Goal: Find contact information: Find contact information

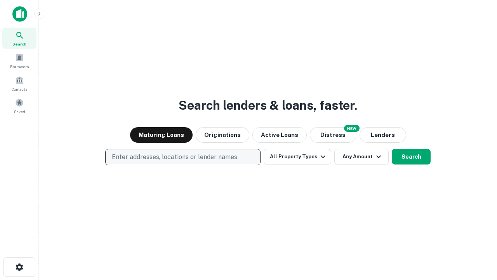
click at [183, 157] on p "Enter addresses, locations or lender names" at bounding box center [175, 156] width 126 height 9
type input "**********"
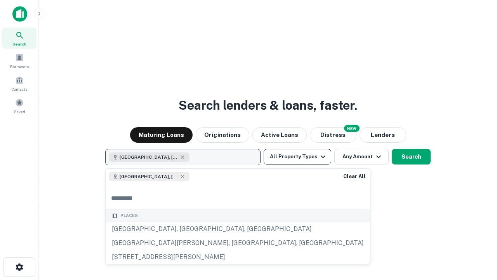
click at [298, 157] on button "All Property Types" at bounding box center [298, 157] width 68 height 16
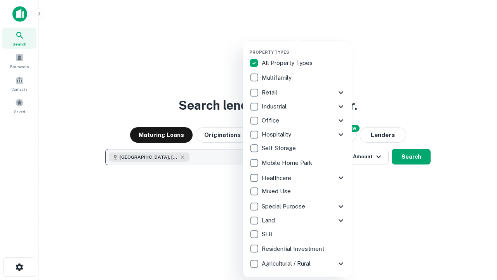
click at [304, 47] on button "button" at bounding box center [304, 47] width 109 height 0
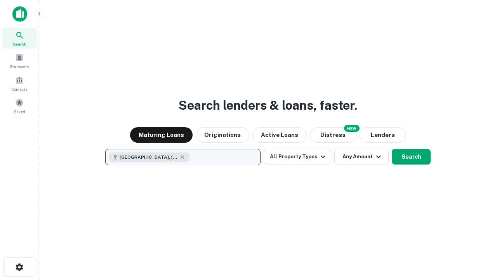
scroll to position [12, 0]
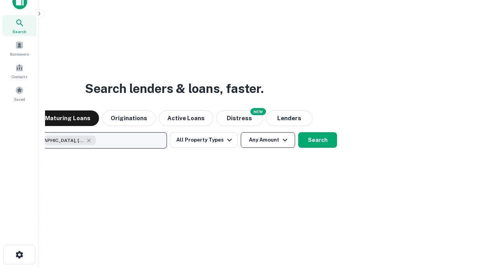
click at [241, 132] on button "Any Amount" at bounding box center [268, 140] width 54 height 16
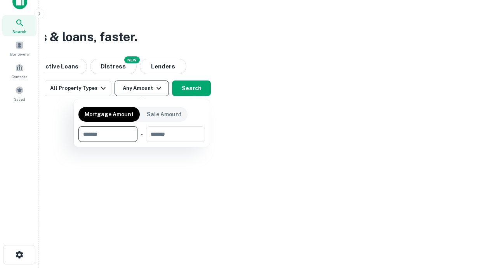
type input "*******"
click at [142, 142] on button "button" at bounding box center [142, 142] width 127 height 0
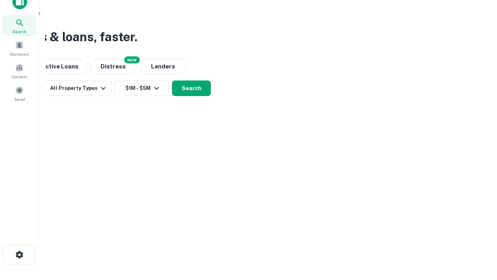
scroll to position [4, 143]
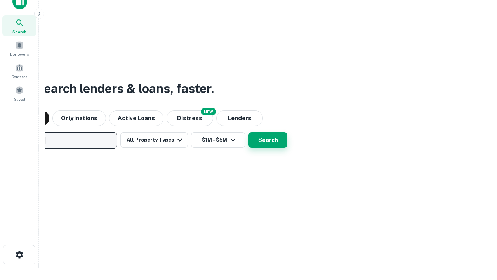
click at [249, 132] on button "Search" at bounding box center [268, 140] width 39 height 16
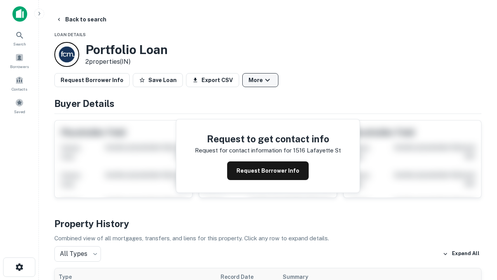
click at [260, 80] on button "More" at bounding box center [261, 80] width 36 height 14
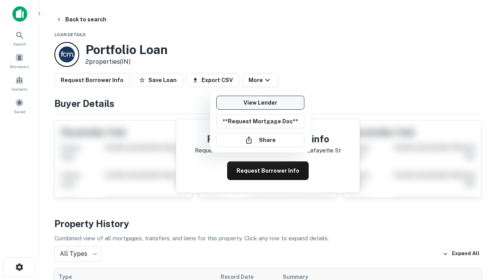
click at [260, 103] on link "View Lender" at bounding box center [260, 103] width 88 height 14
